Goal: Task Accomplishment & Management: Manage account settings

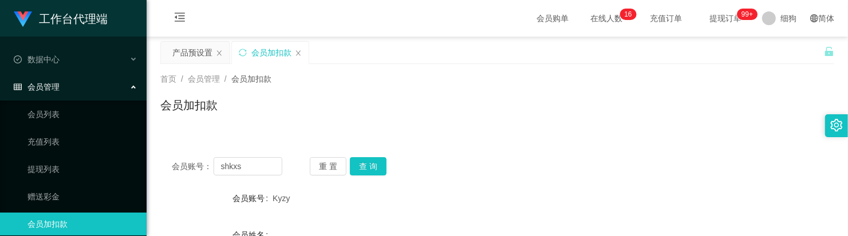
scroll to position [65, 0]
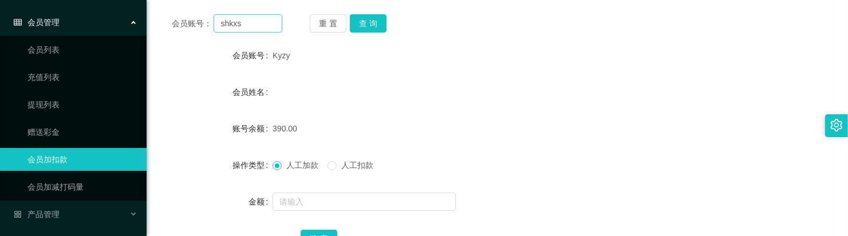
click at [262, 27] on input "shkxs" at bounding box center [248, 23] width 68 height 18
type input "shkxs"
drag, startPoint x: 380, startPoint y: 29, endPoint x: 310, endPoint y: 155, distance: 144.5
click at [368, 135] on div "会员账号： shkxs 重 置 查 询 会员账号 Kyzy 会员姓名 账号余额 390.00 操作类型 人工加款 人工扣款 金额 确 定" at bounding box center [497, 139] width 674 height 272
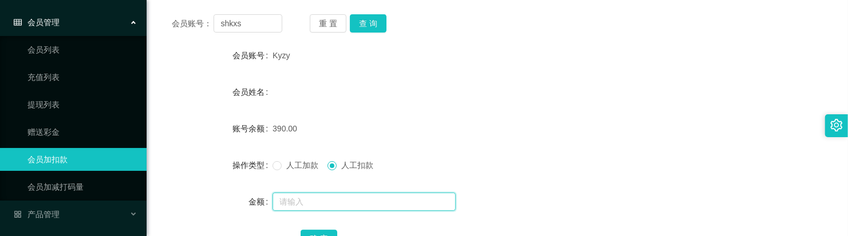
click at [339, 204] on input "text" at bounding box center [363, 202] width 183 height 18
type input "390"
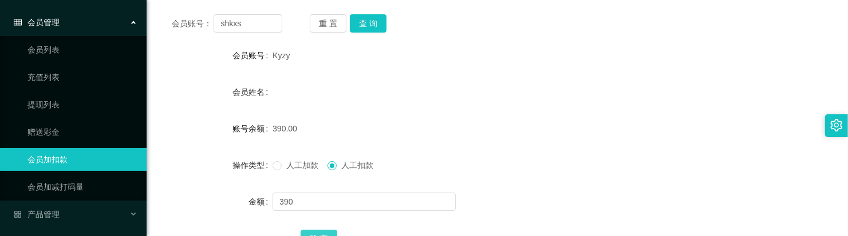
click at [319, 233] on button "确 定" at bounding box center [319, 239] width 37 height 18
click at [364, 23] on button "查 询" at bounding box center [368, 23] width 37 height 18
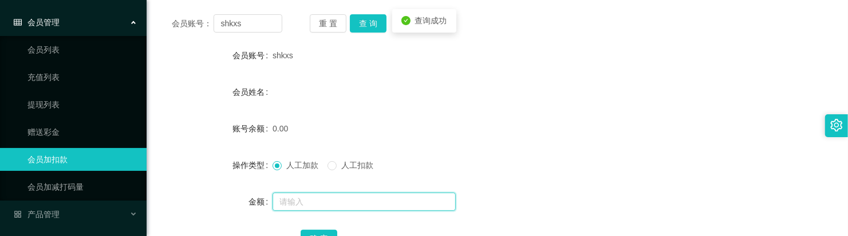
click at [310, 198] on input "text" at bounding box center [363, 202] width 183 height 18
type input "100"
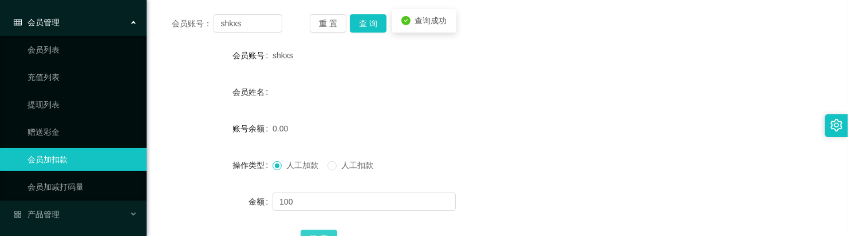
click at [315, 230] on button "确 定" at bounding box center [319, 239] width 37 height 18
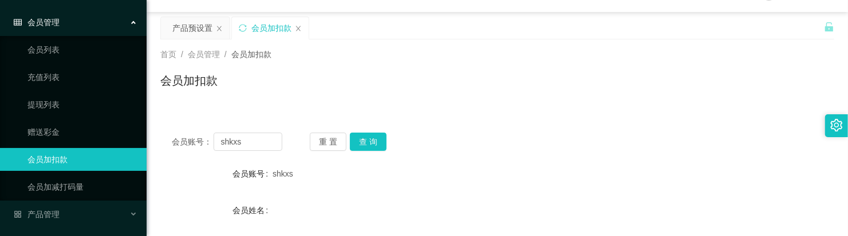
scroll to position [0, 0]
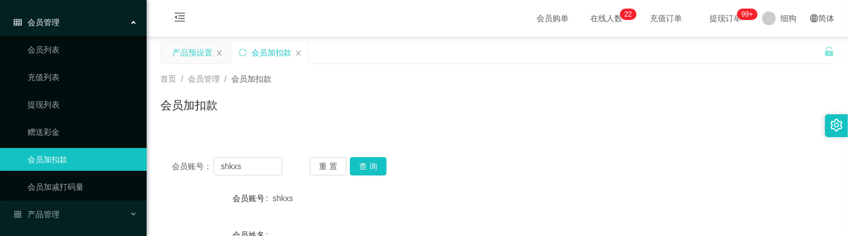
click at [198, 47] on div "产品预设置" at bounding box center [192, 53] width 40 height 22
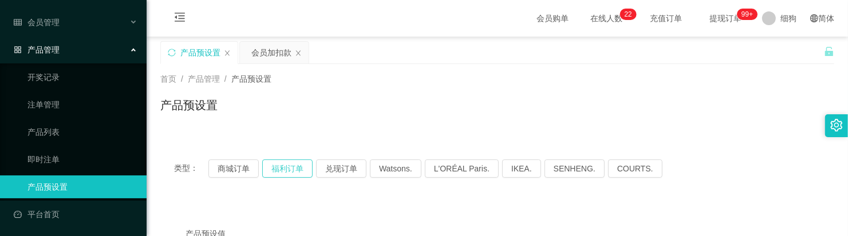
click at [279, 169] on button "福利订单" at bounding box center [287, 169] width 50 height 18
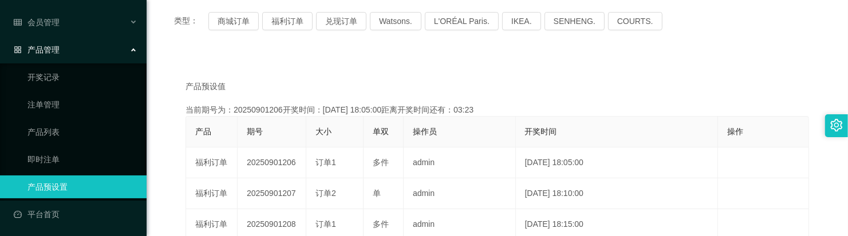
scroll to position [72, 0]
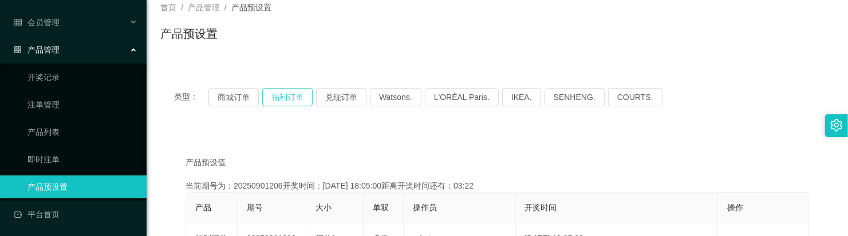
click at [290, 98] on button "福利订单" at bounding box center [287, 97] width 50 height 18
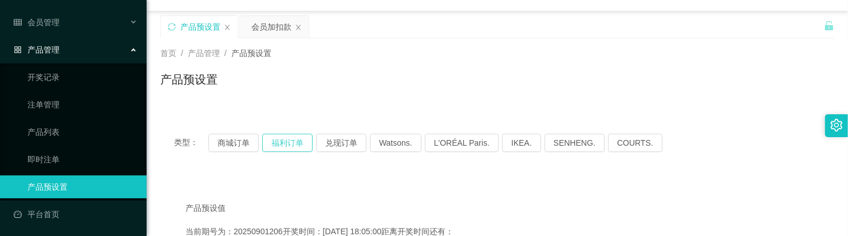
scroll to position [0, 0]
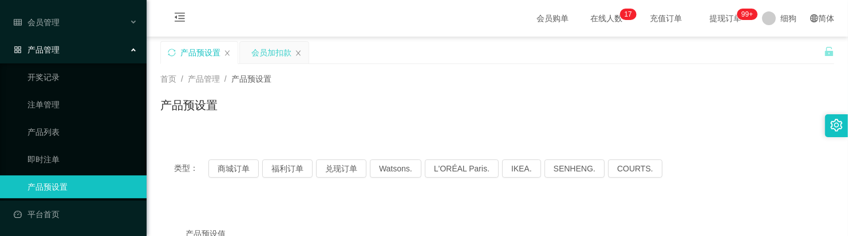
click at [261, 58] on div "会员加扣款" at bounding box center [271, 53] width 40 height 22
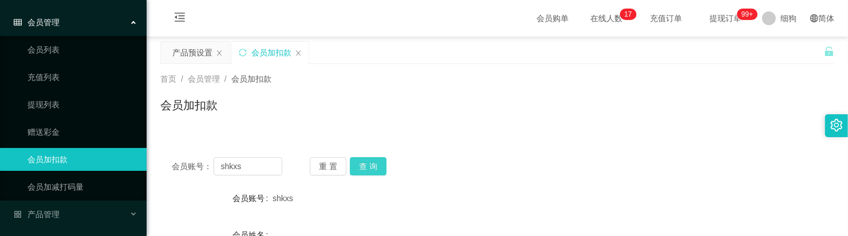
click at [378, 165] on button "查 询" at bounding box center [368, 166] width 37 height 18
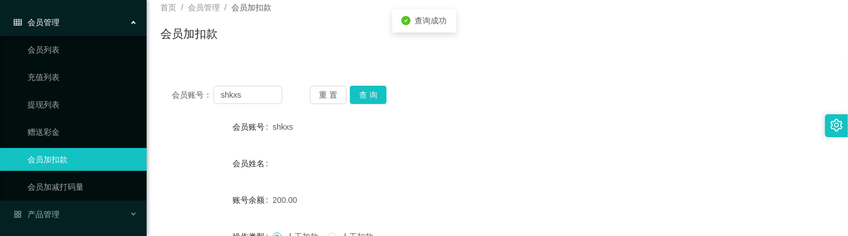
click at [435, 152] on form "会员账号 shkxs 会员姓名 账号余额 200.00 操作类型 人工加款 人工扣款 金额 确 定" at bounding box center [497, 219] width 674 height 206
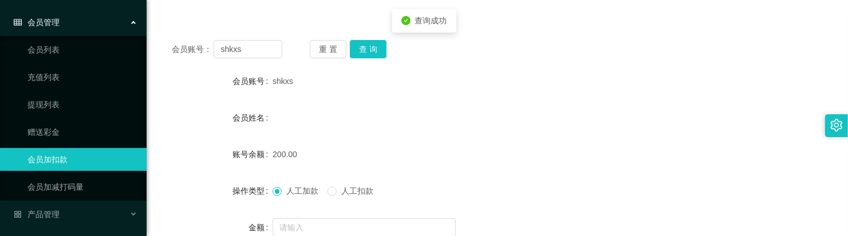
scroll to position [143, 0]
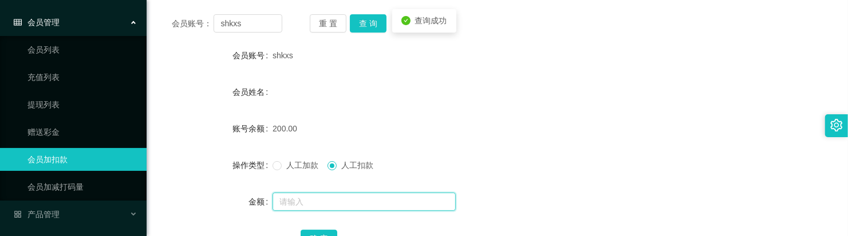
click at [326, 199] on input "text" at bounding box center [363, 202] width 183 height 18
type input "50"
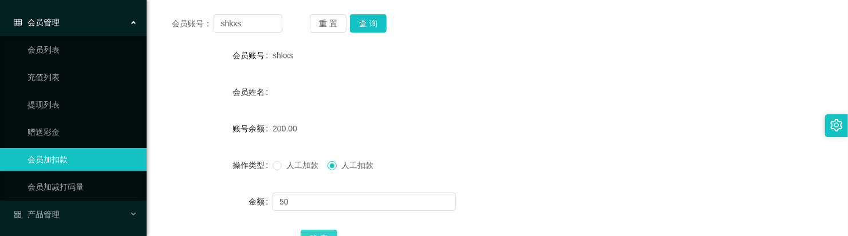
click at [323, 231] on button "确 定" at bounding box center [319, 239] width 37 height 18
click at [376, 23] on button "查 询" at bounding box center [368, 23] width 37 height 18
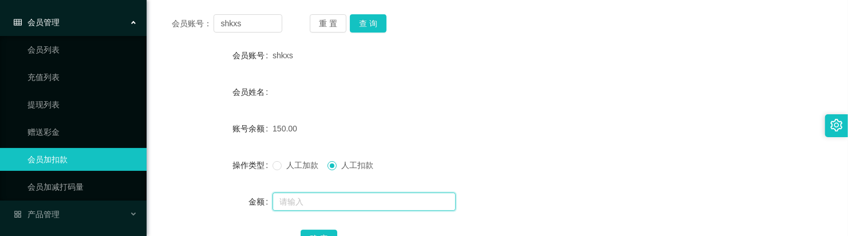
click at [355, 204] on input "text" at bounding box center [363, 202] width 183 height 18
type input "150"
click at [352, 199] on input "150" at bounding box center [363, 202] width 183 height 18
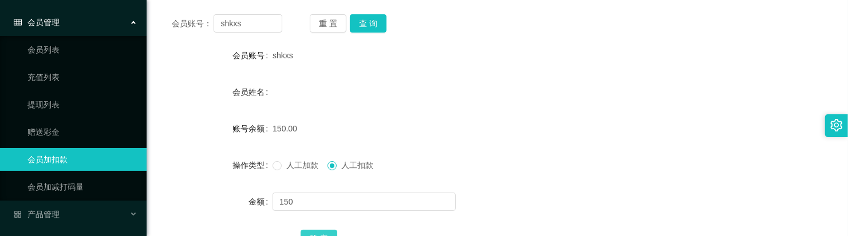
click at [325, 230] on button "确 定" at bounding box center [319, 239] width 37 height 18
